Goal: Find specific page/section: Find specific page/section

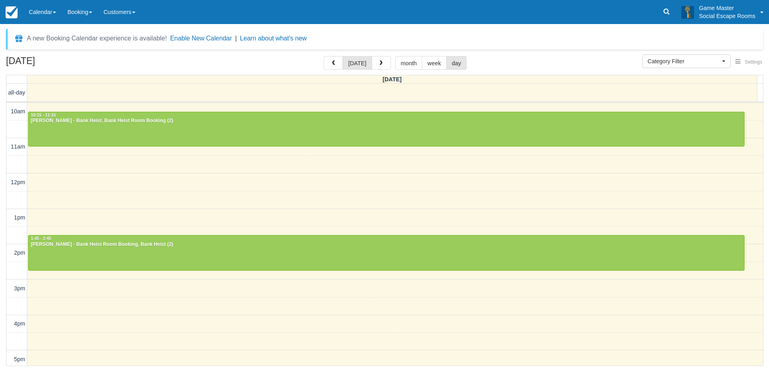
select select
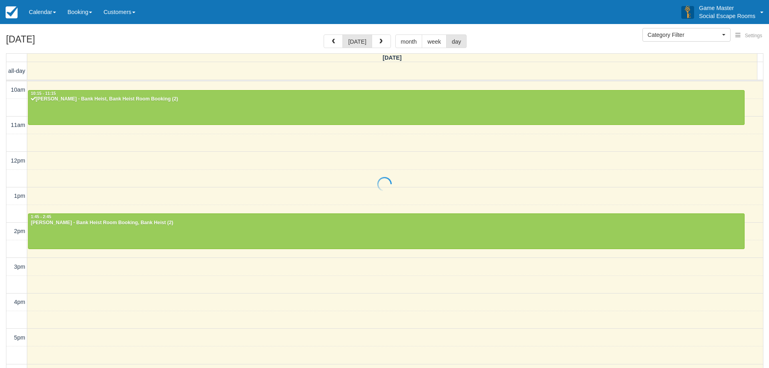
select select
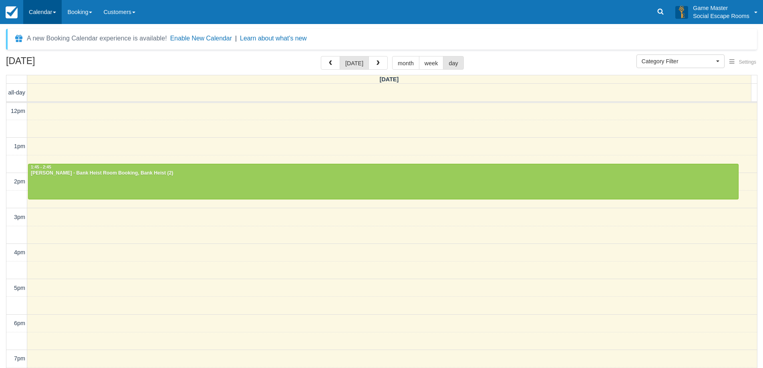
click at [53, 10] on link "Calendar" at bounding box center [42, 12] width 38 height 24
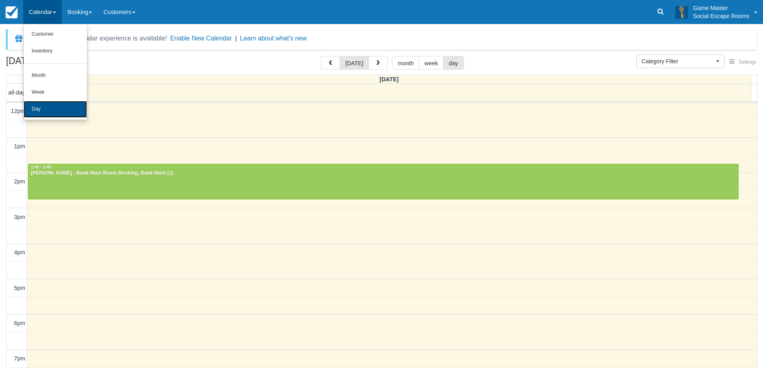
click at [57, 103] on link "Day" at bounding box center [55, 109] width 63 height 17
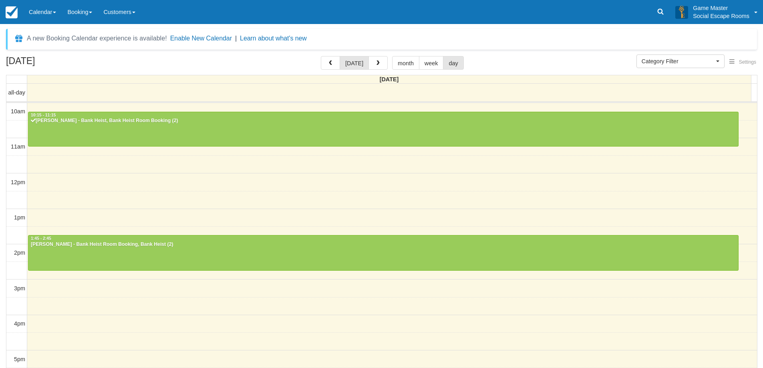
select select
